Goal: Information Seeking & Learning: Learn about a topic

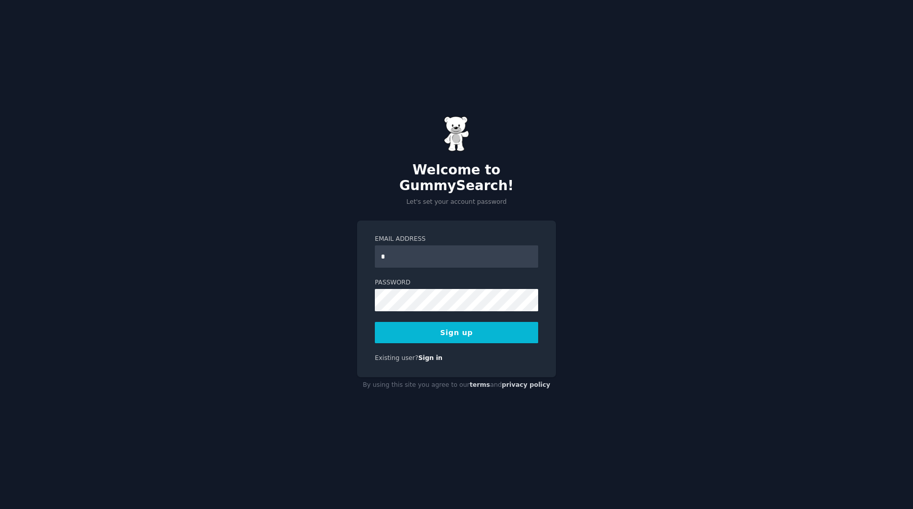
type input "**********"
click at [375, 322] on button "Sign up" at bounding box center [456, 332] width 163 height 21
click at [390, 307] on form "**********" at bounding box center [456, 289] width 163 height 109
click at [401, 322] on div "Sign up" at bounding box center [456, 332] width 163 height 21
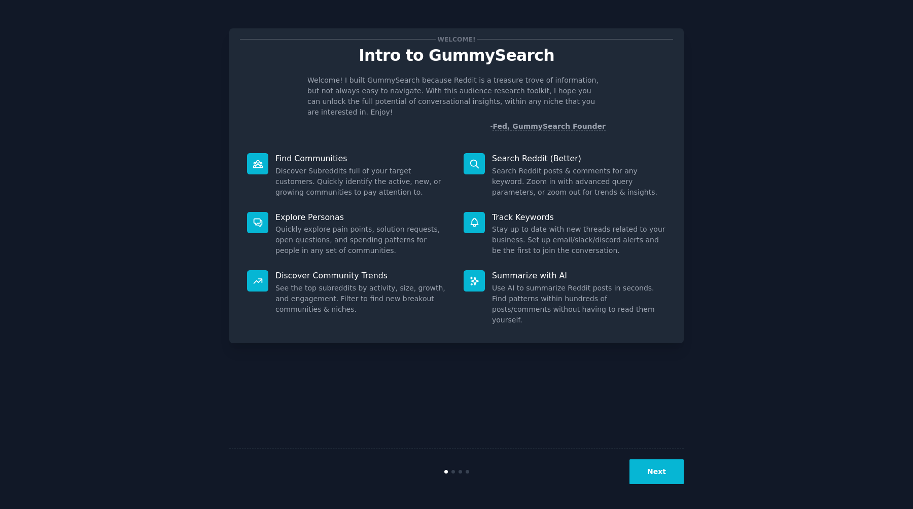
click at [660, 463] on button "Next" at bounding box center [657, 472] width 54 height 25
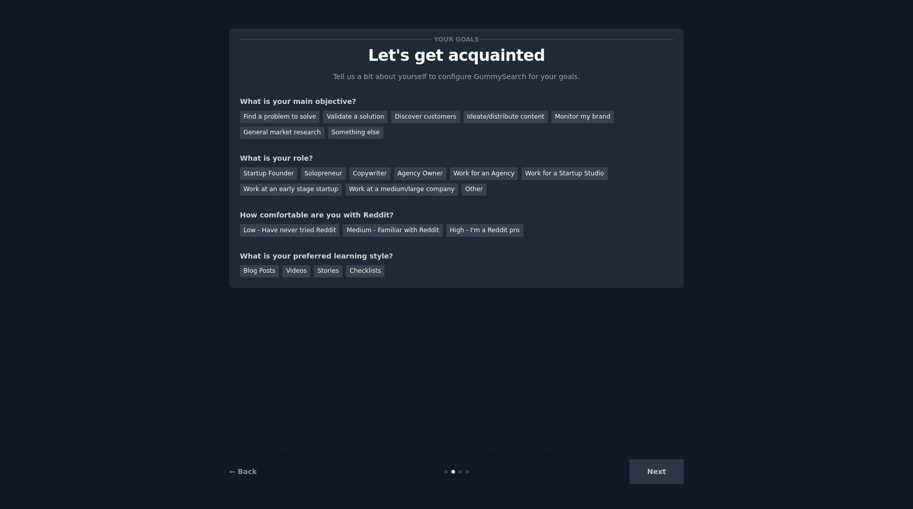
click at [660, 463] on div "Next" at bounding box center [608, 472] width 152 height 25
click at [251, 467] on div "← Back" at bounding box center [305, 472] width 152 height 11
click at [237, 474] on link "← Back" at bounding box center [242, 472] width 27 height 8
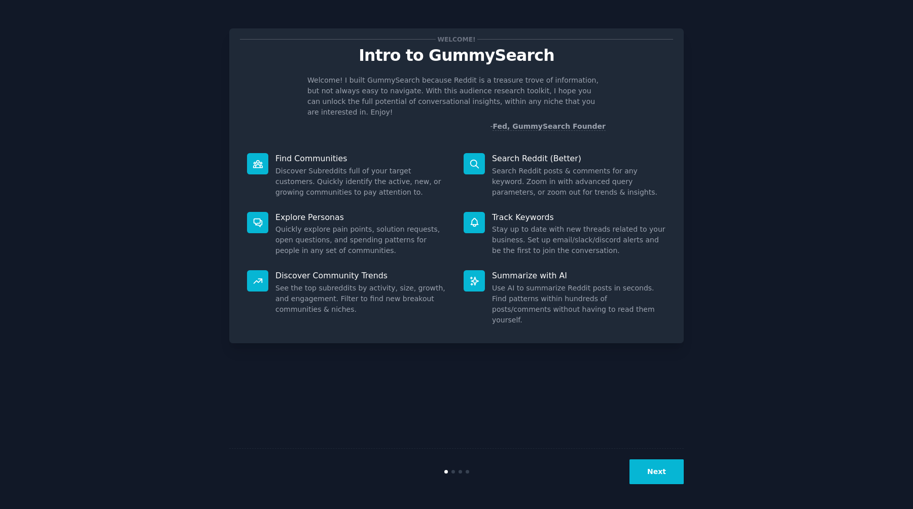
click at [664, 469] on button "Next" at bounding box center [657, 472] width 54 height 25
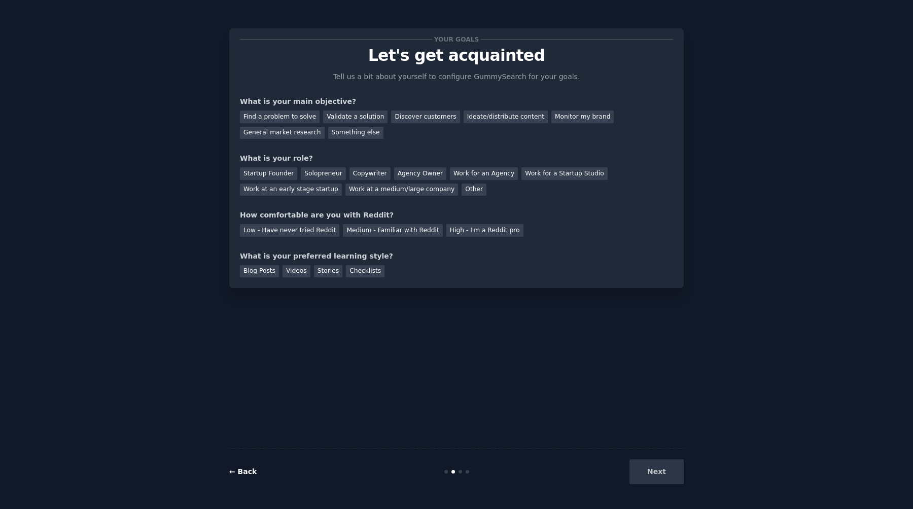
click at [241, 471] on link "← Back" at bounding box center [242, 472] width 27 height 8
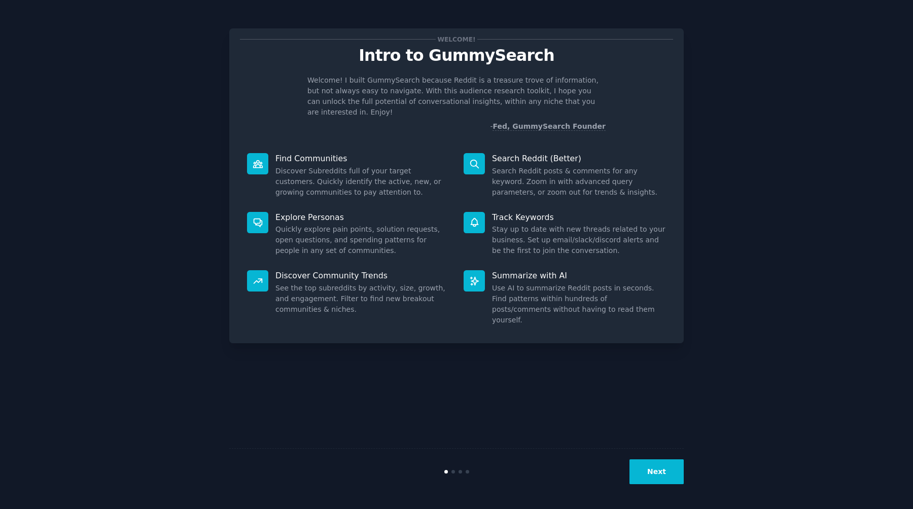
click at [263, 153] on div at bounding box center [257, 163] width 21 height 21
click at [334, 153] on p "Find Communities" at bounding box center [363, 158] width 174 height 11
click at [631, 468] on div "Next" at bounding box center [608, 472] width 152 height 25
click at [654, 471] on button "Next" at bounding box center [657, 472] width 54 height 25
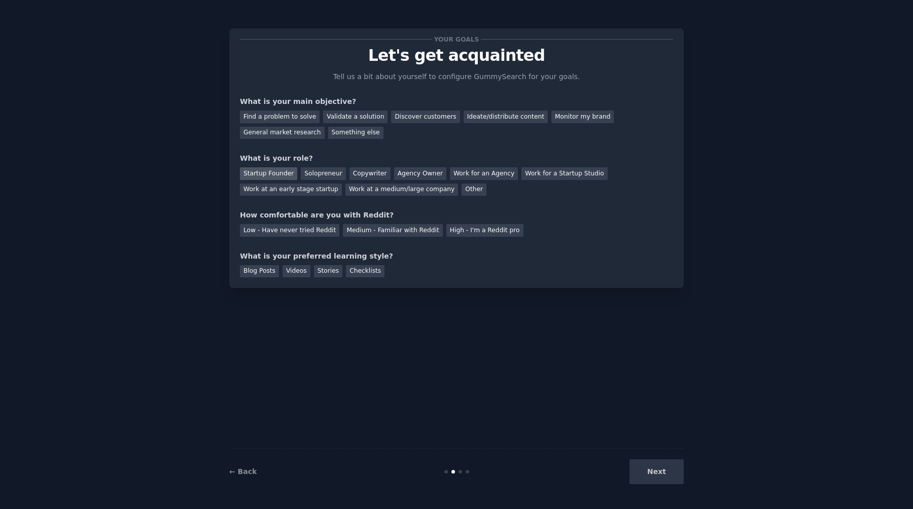
click at [289, 175] on div "Startup Founder" at bounding box center [268, 173] width 57 height 13
click at [352, 116] on div "Validate a solution" at bounding box center [355, 117] width 64 height 13
click at [291, 114] on div "Find a problem to solve" at bounding box center [280, 117] width 80 height 13
click at [381, 235] on div "Medium - Familiar with Reddit" at bounding box center [392, 230] width 99 height 13
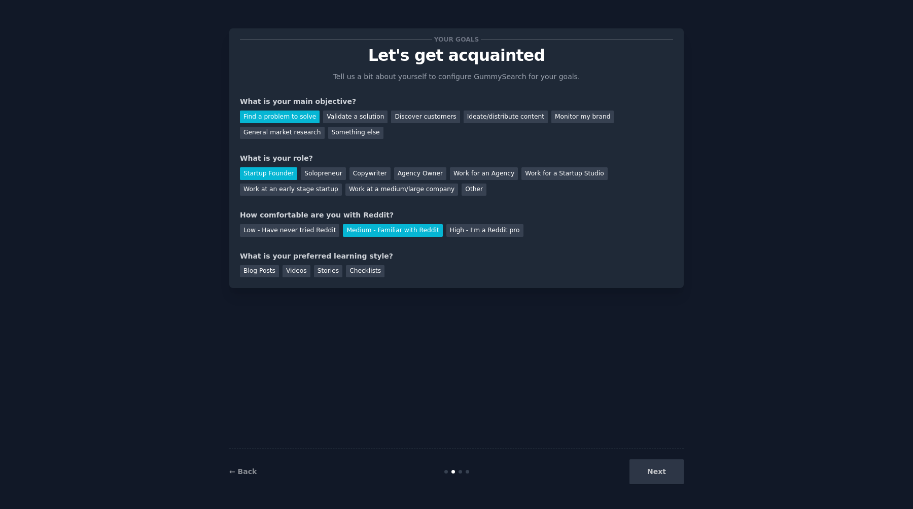
click at [659, 477] on div "Next" at bounding box center [608, 472] width 152 height 25
click at [322, 275] on div "Stories" at bounding box center [328, 271] width 28 height 13
click at [269, 267] on div "Blog Posts" at bounding box center [259, 271] width 39 height 13
click at [671, 484] on button "Next" at bounding box center [657, 472] width 54 height 25
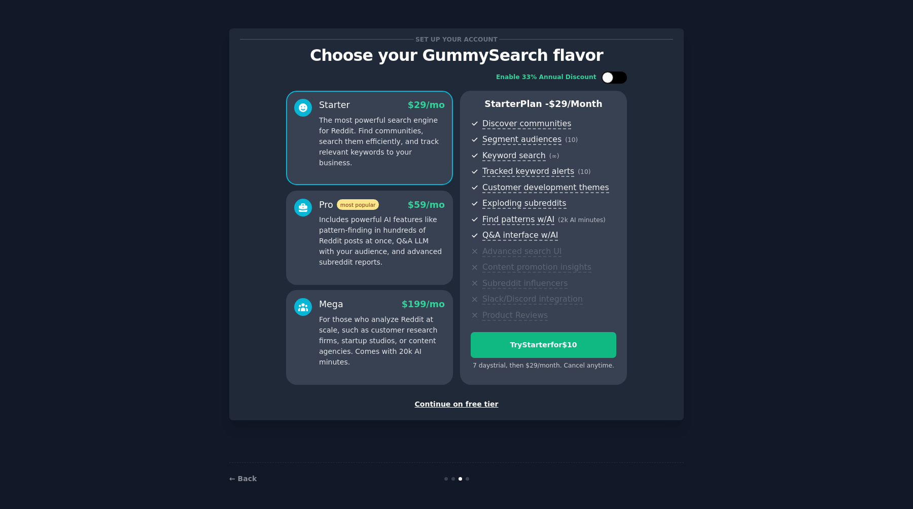
click at [612, 83] on div at bounding box center [614, 78] width 25 height 12
click at [613, 80] on div at bounding box center [614, 78] width 25 height 12
checkbox input "false"
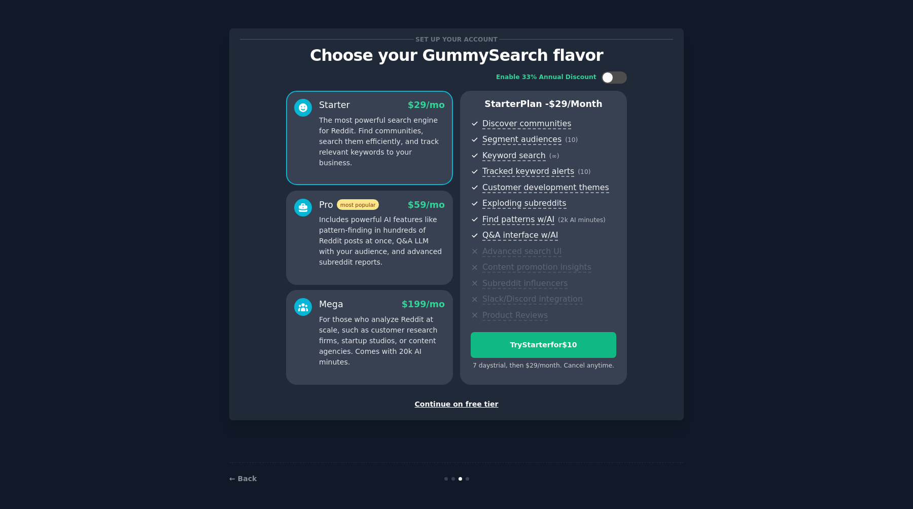
click at [462, 404] on div "Continue on free tier" at bounding box center [456, 404] width 433 height 11
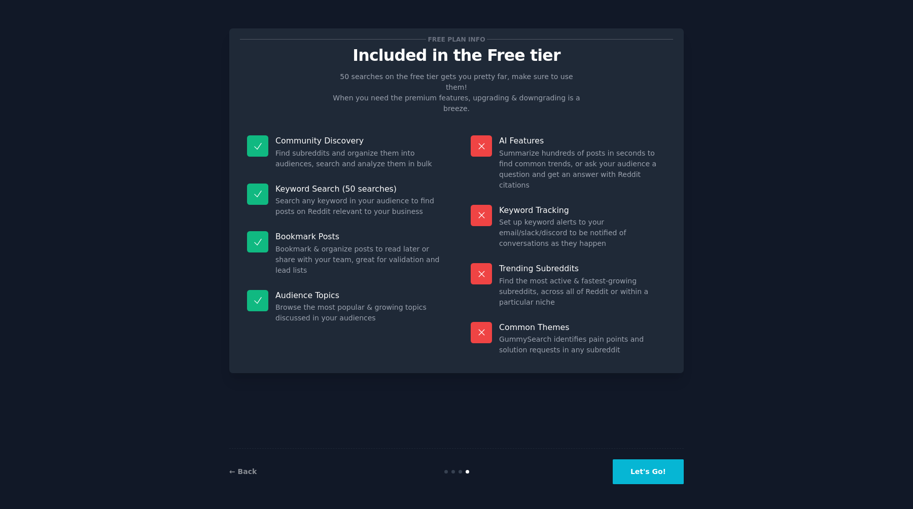
click at [638, 474] on button "Let's Go!" at bounding box center [648, 472] width 71 height 25
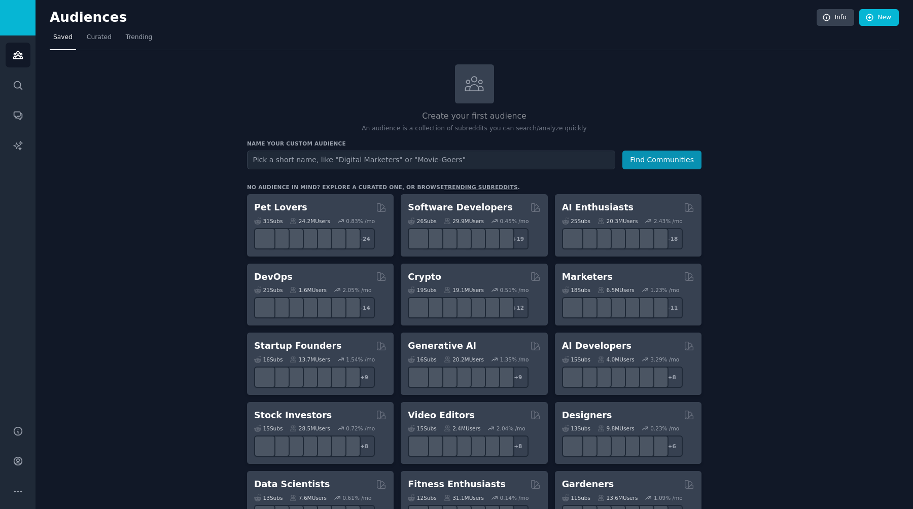
type input "'"
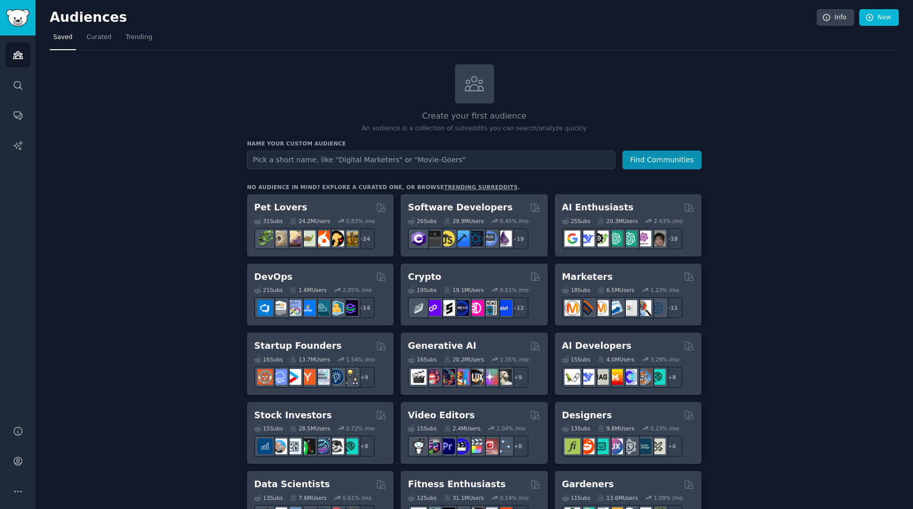
type input ":"
type input ""[PERSON_NAME]"
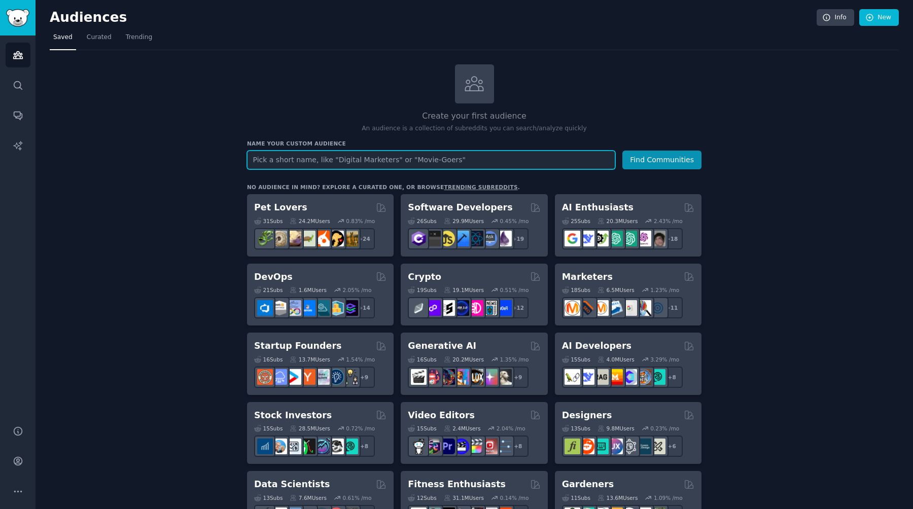
click at [431, 160] on input "text" at bounding box center [431, 160] width 368 height 19
type input "Account Managers"
click at [623, 151] on button "Find Communities" at bounding box center [662, 160] width 79 height 19
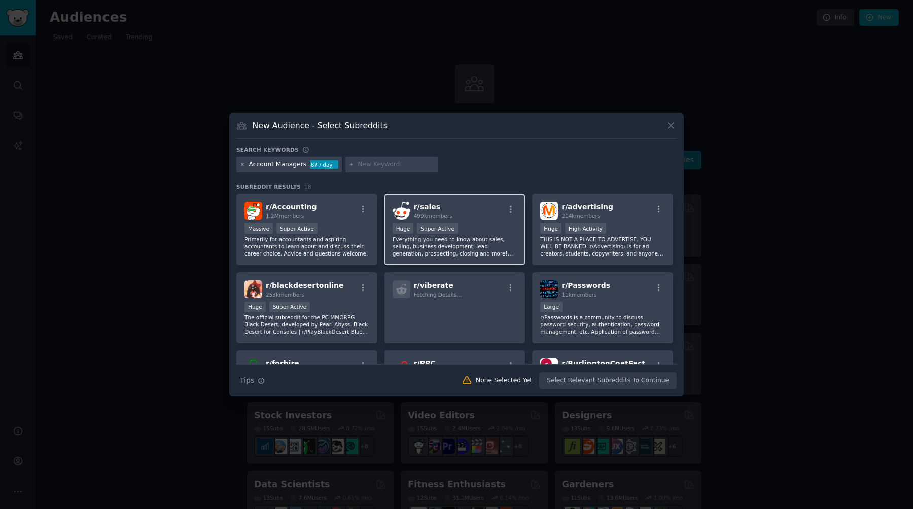
click at [485, 249] on p "Everything you need to know about sales, selling, business development, lead ge…" at bounding box center [455, 246] width 125 height 21
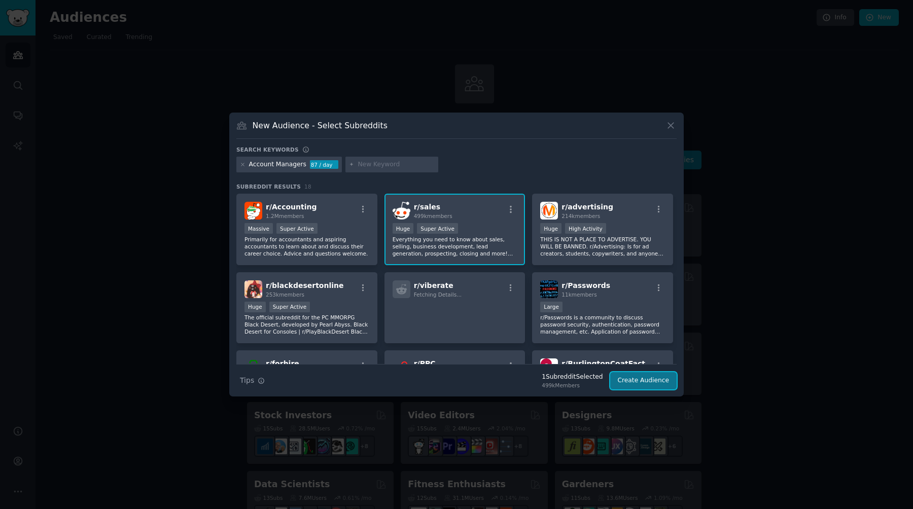
click at [621, 379] on button "Create Audience" at bounding box center [643, 380] width 67 height 17
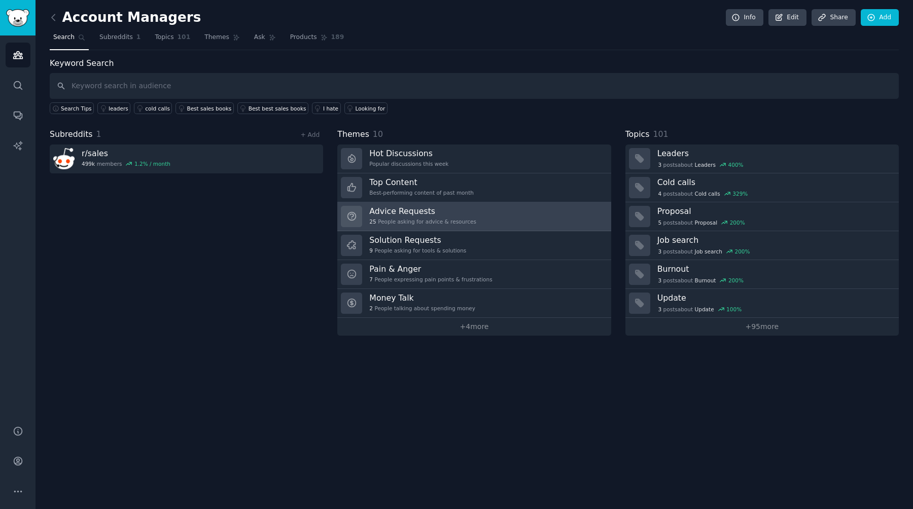
click at [438, 221] on div "25 People asking for advice & resources" at bounding box center [422, 221] width 107 height 7
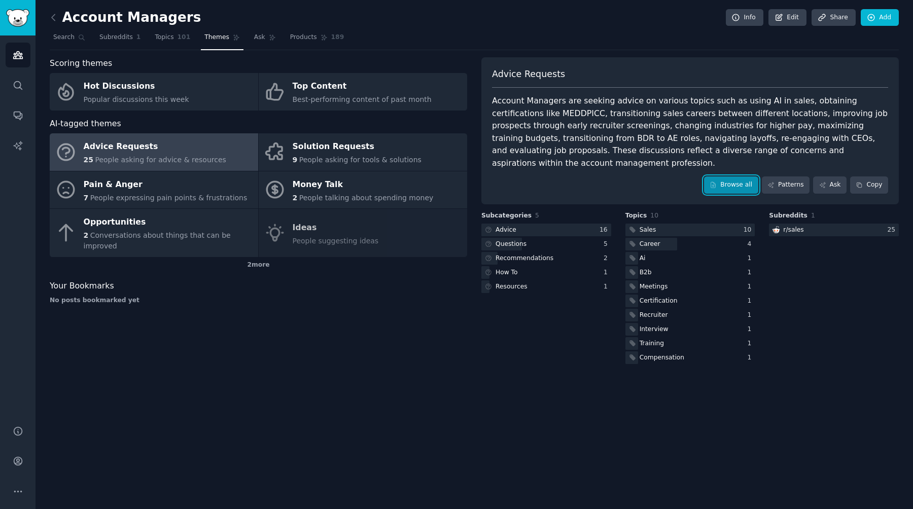
click at [731, 177] on link "Browse all" at bounding box center [731, 185] width 54 height 17
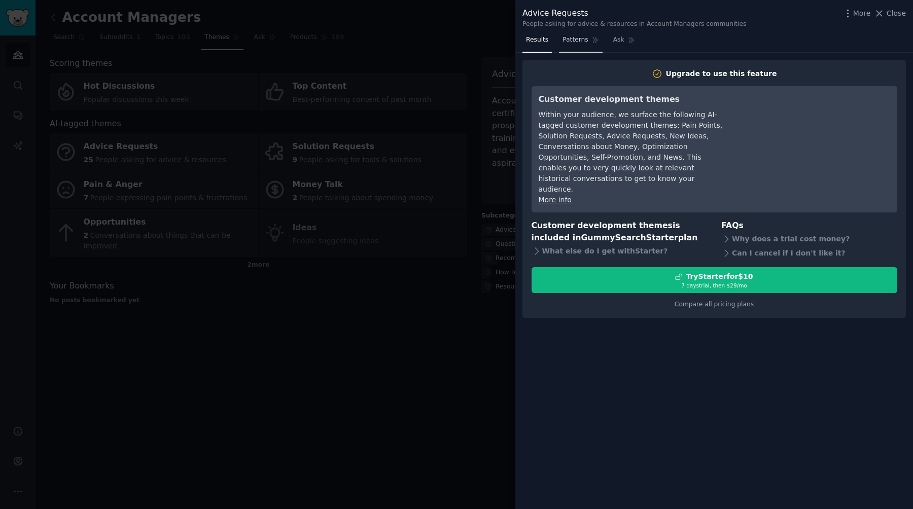
click at [568, 38] on span "Patterns" at bounding box center [575, 40] width 25 height 9
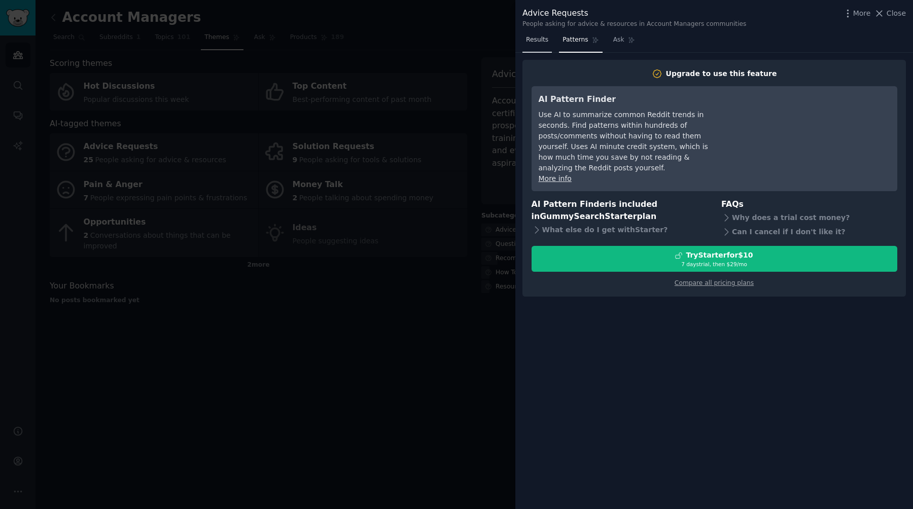
click at [541, 44] on span "Results" at bounding box center [537, 40] width 22 height 9
